Goal: Information Seeking & Learning: Learn about a topic

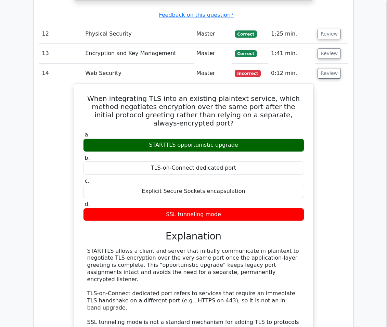
drag, startPoint x: 0, startPoint y: 0, endPoint x: 11, endPoint y: 66, distance: 67.3
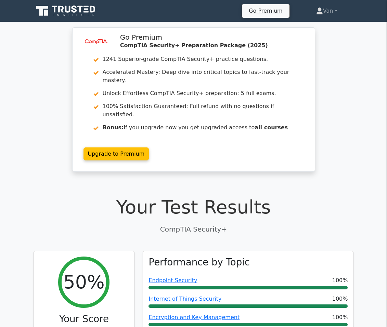
click at [42, 6] on icon at bounding box center [67, 10] width 66 height 13
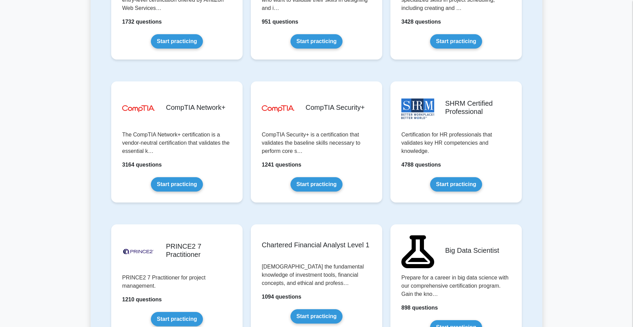
scroll to position [1233, 0]
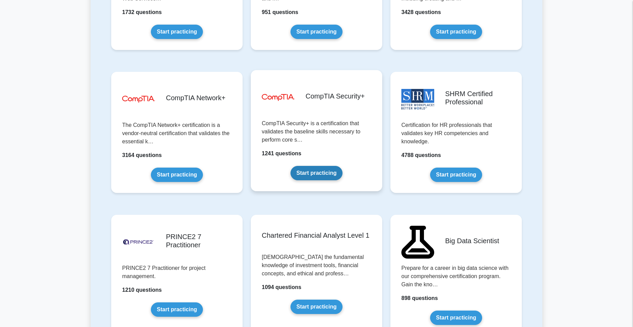
click at [308, 166] on link "Start practicing" at bounding box center [317, 173] width 52 height 14
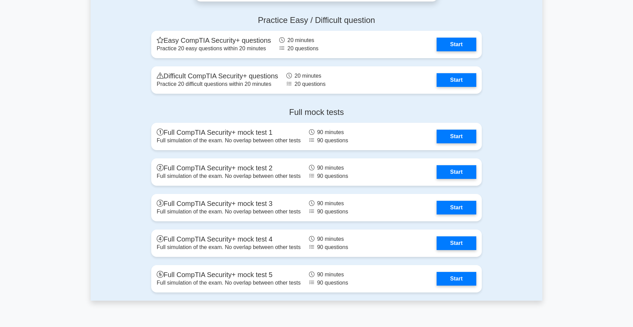
scroll to position [1772, 0]
